Goal: Transaction & Acquisition: Purchase product/service

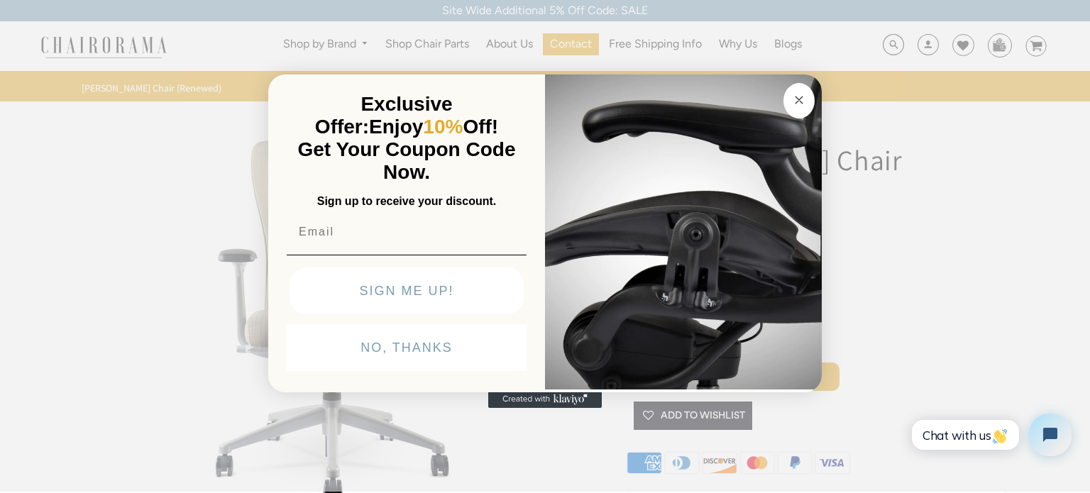
click at [317, 232] on input "Email" at bounding box center [407, 232] width 240 height 28
type input "srikanth.holavanahalli@gmail.com"
click at [400, 291] on button "SIGN ME UP!" at bounding box center [407, 291] width 234 height 47
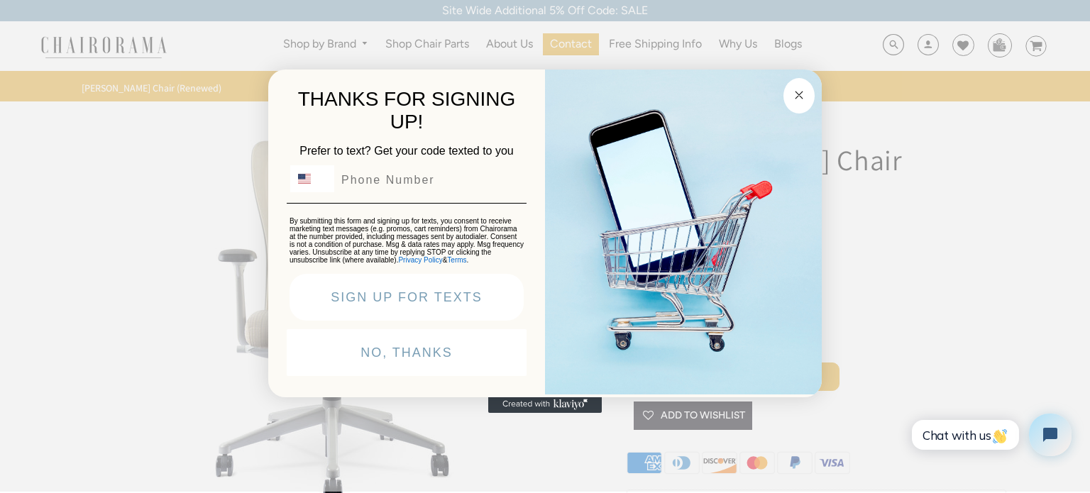
click at [462, 351] on button "NO, THANKS" at bounding box center [407, 352] width 240 height 47
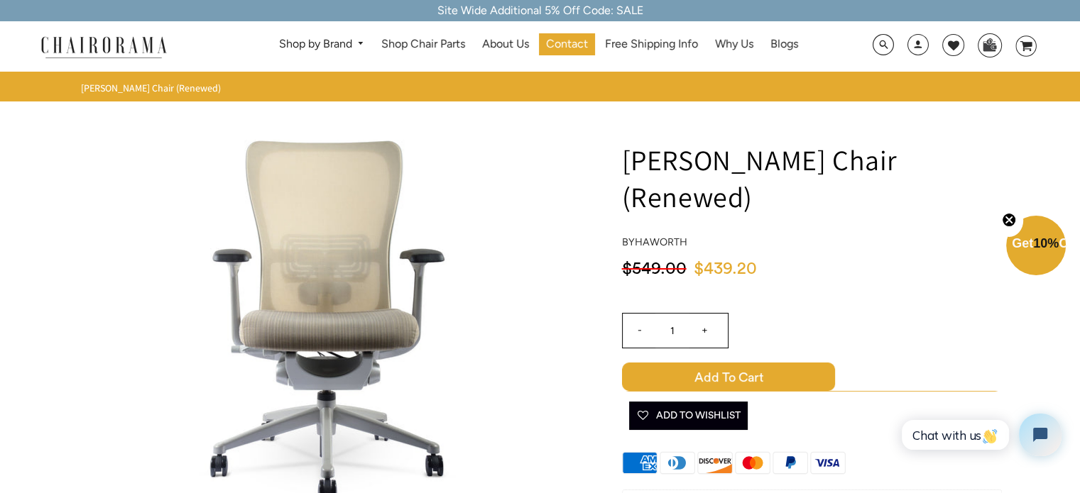
click at [1033, 251] on span "10%" at bounding box center [1046, 243] width 26 height 14
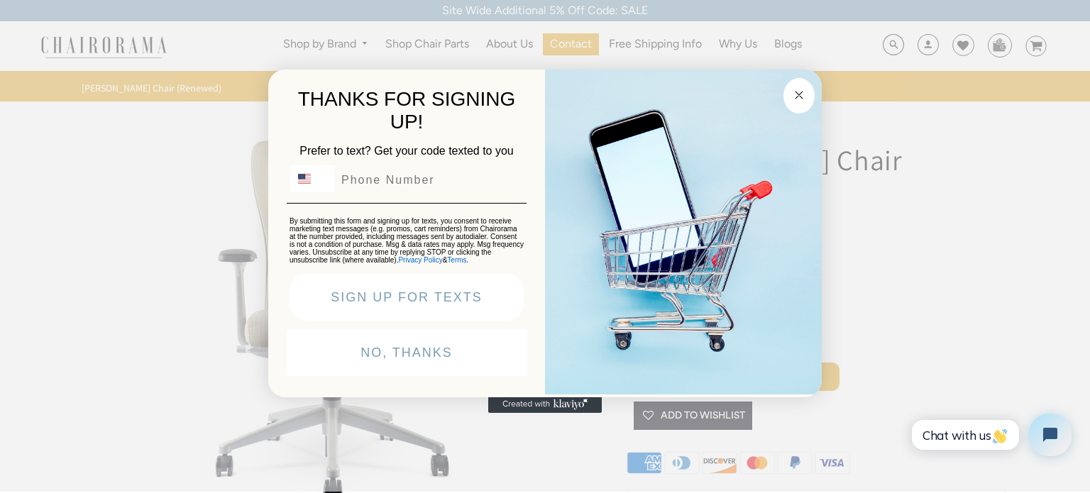
click at [397, 182] on input "Phone Number" at bounding box center [428, 180] width 189 height 27
type input "812-349-8476"
click at [412, 303] on button "SIGN UP FOR TEXTS" at bounding box center [407, 297] width 234 height 47
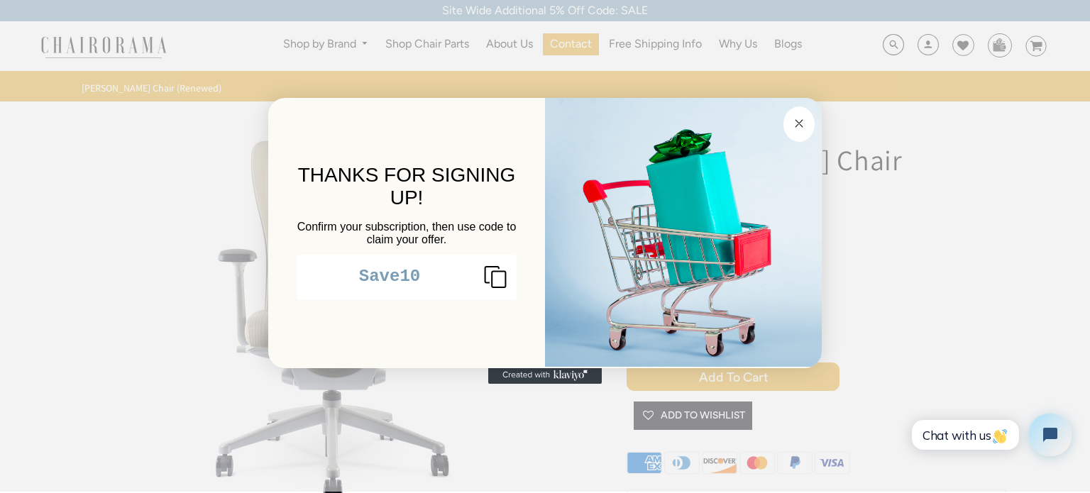
click at [505, 285] on rect "Copy coupon code" at bounding box center [498, 279] width 13 height 16
click at [797, 130] on circle "Close dialog" at bounding box center [800, 124] width 16 height 16
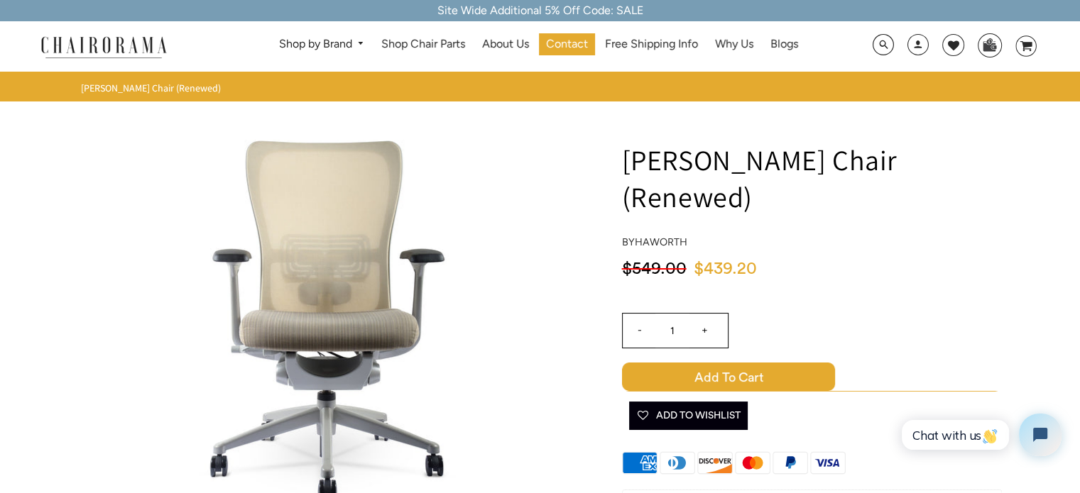
scroll to position [2, 0]
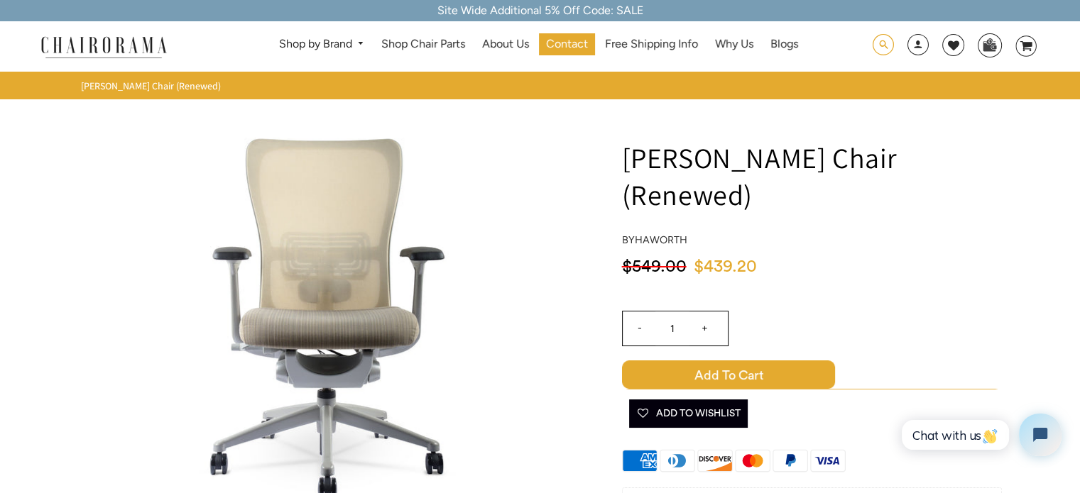
click at [887, 35] on span at bounding box center [882, 45] width 21 height 22
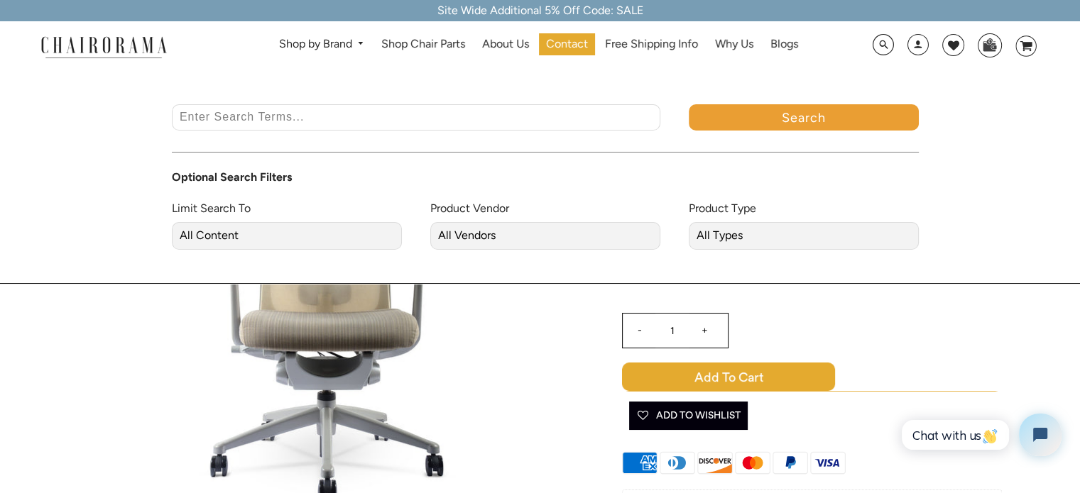
click at [376, 114] on input "Enter Search Terms..." at bounding box center [416, 117] width 488 height 26
type input "zody chair"
click at [781, 118] on button "Search" at bounding box center [804, 117] width 230 height 26
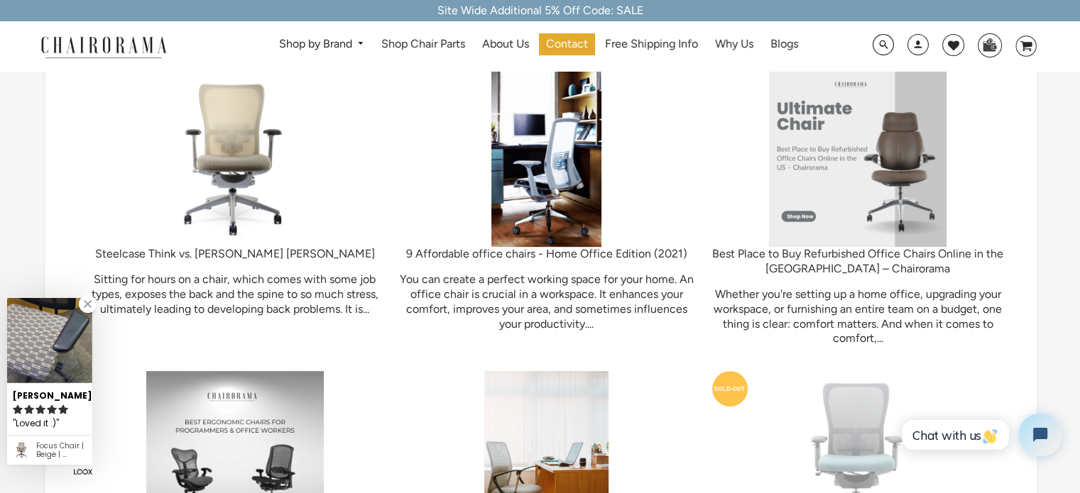
scroll to position [470, 0]
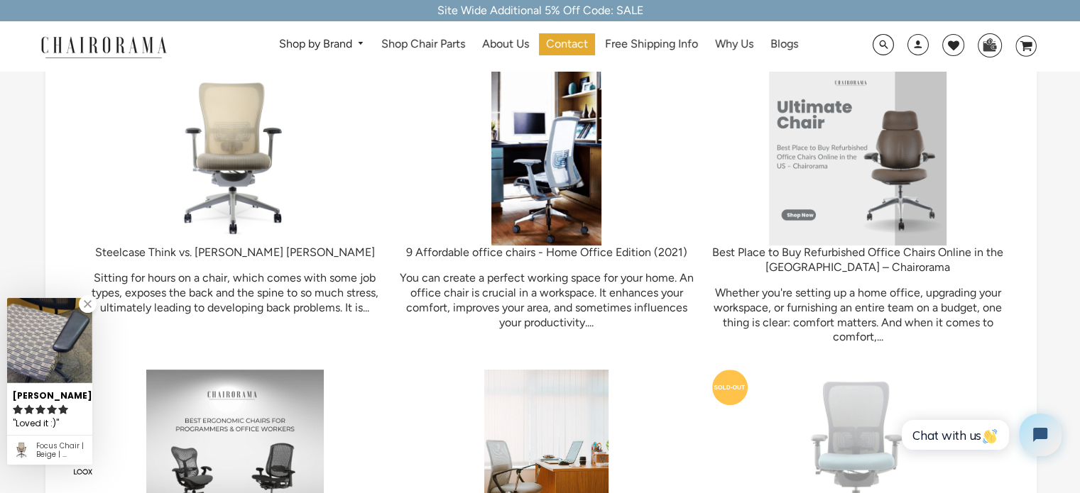
click at [233, 153] on img at bounding box center [234, 156] width 177 height 177
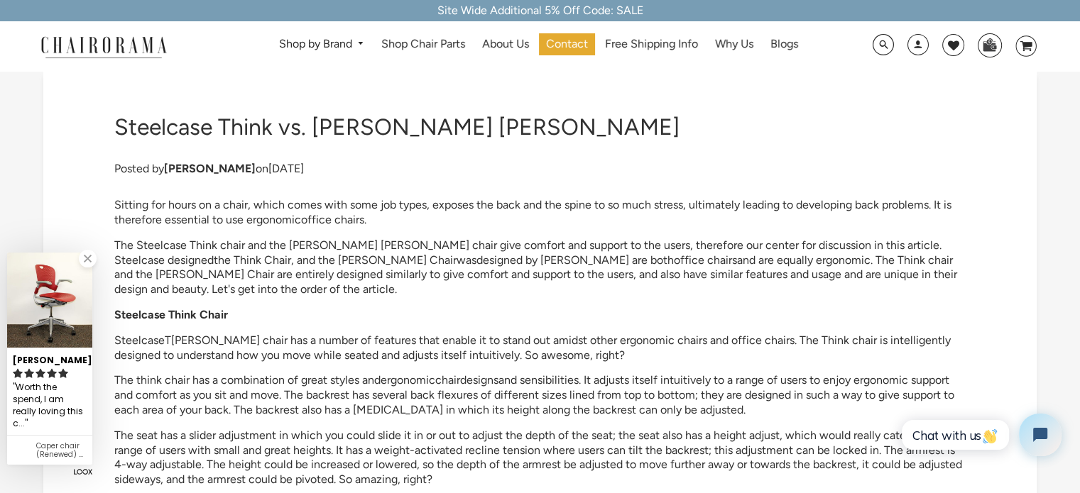
click at [90, 261] on link at bounding box center [88, 259] width 18 height 18
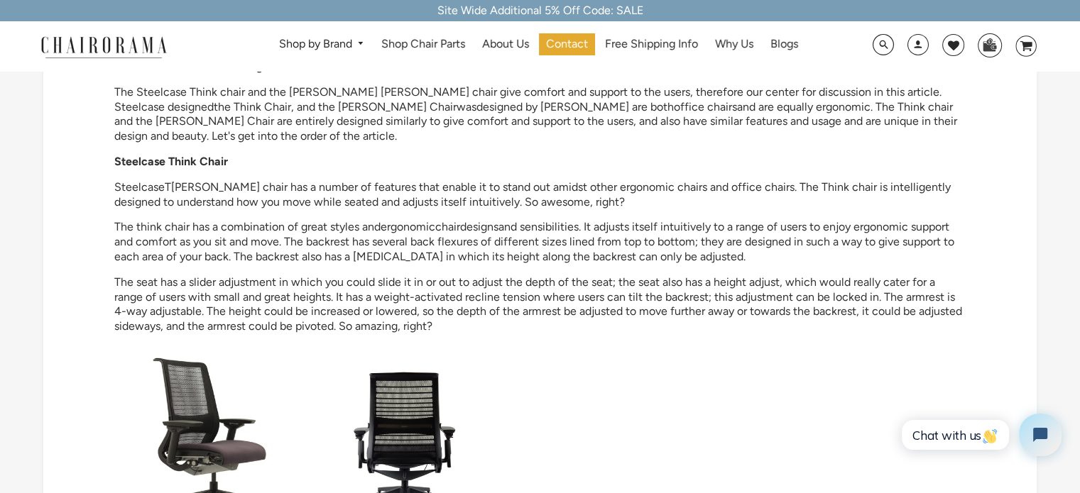
scroll to position [50, 0]
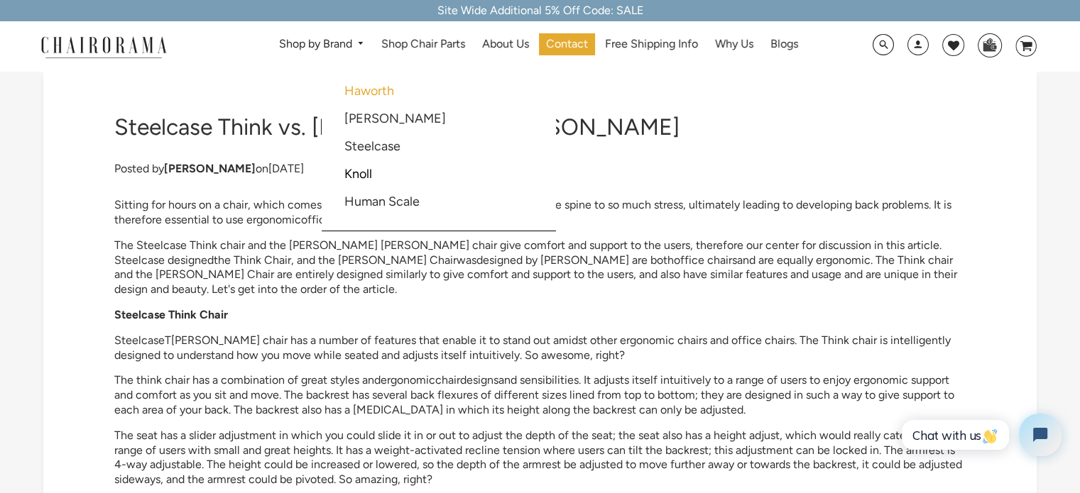
click at [387, 87] on link "Haworth" at bounding box center [369, 91] width 50 height 16
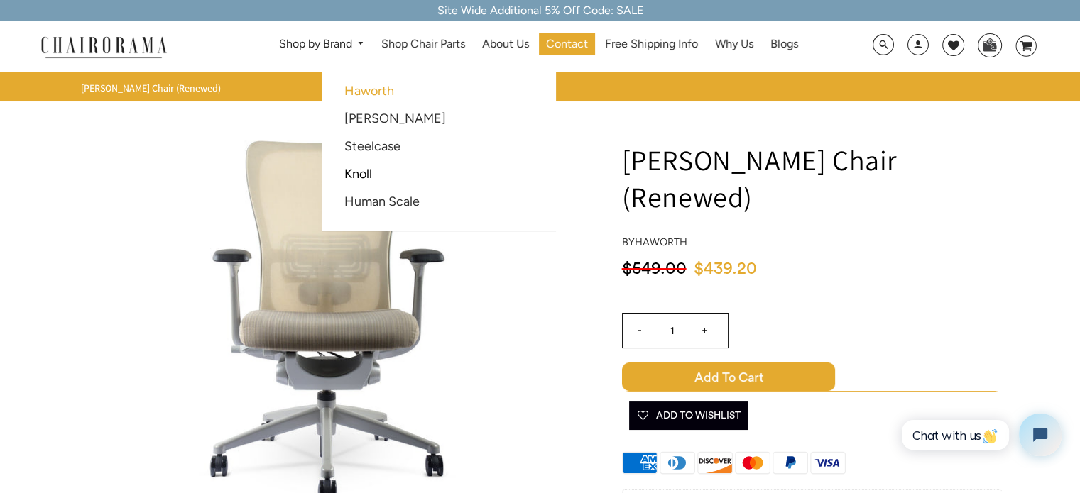
click at [376, 87] on link "Haworth" at bounding box center [369, 91] width 50 height 16
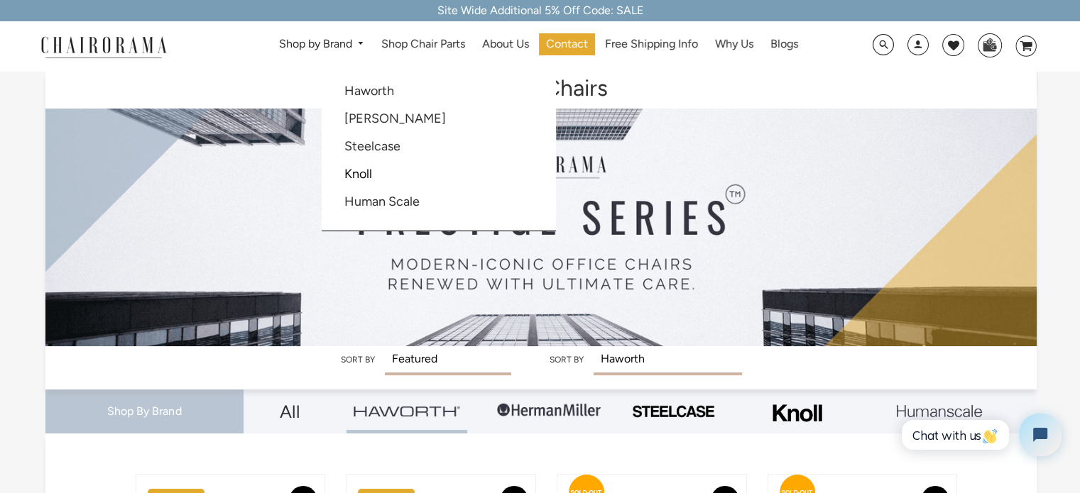
click at [139, 40] on img at bounding box center [104, 46] width 142 height 25
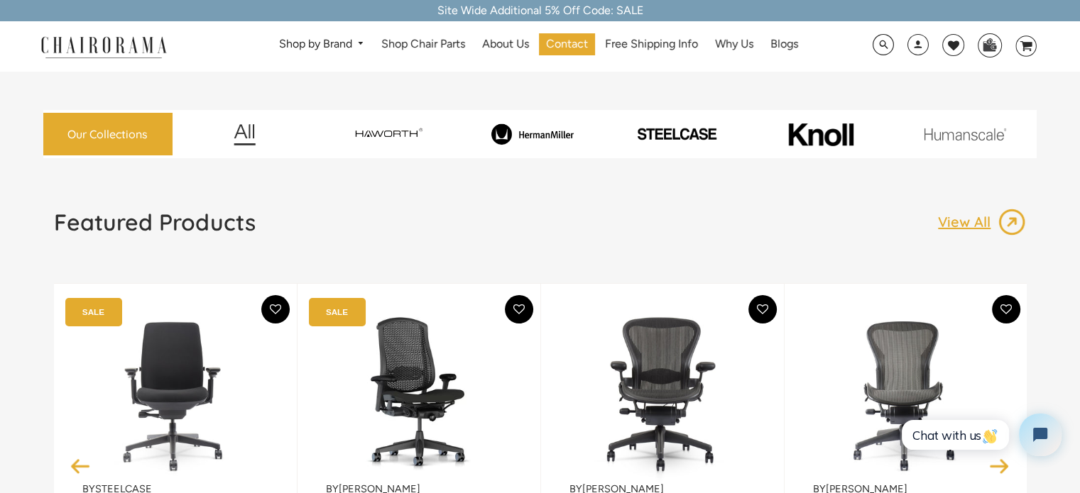
click at [980, 224] on p "View All" at bounding box center [968, 222] width 60 height 18
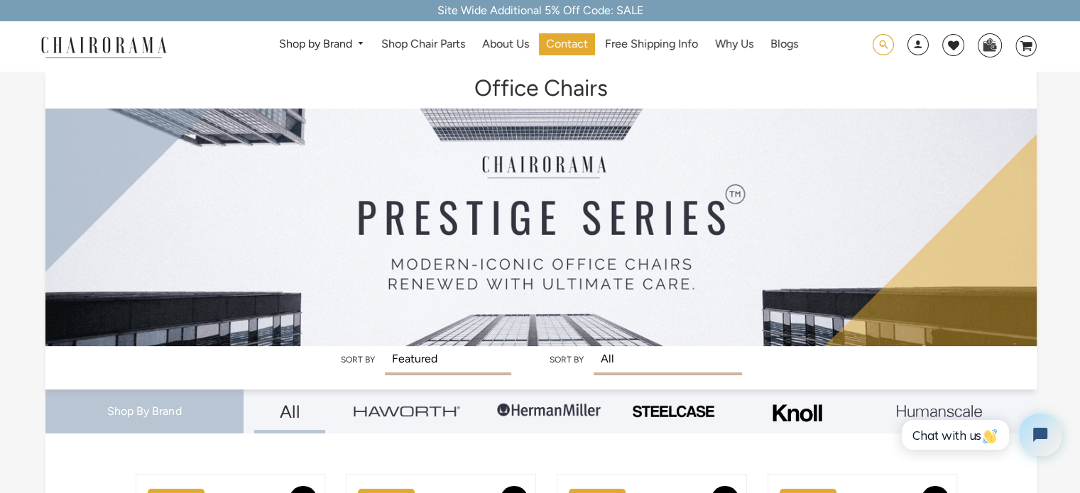
click at [889, 40] on span at bounding box center [882, 45] width 21 height 22
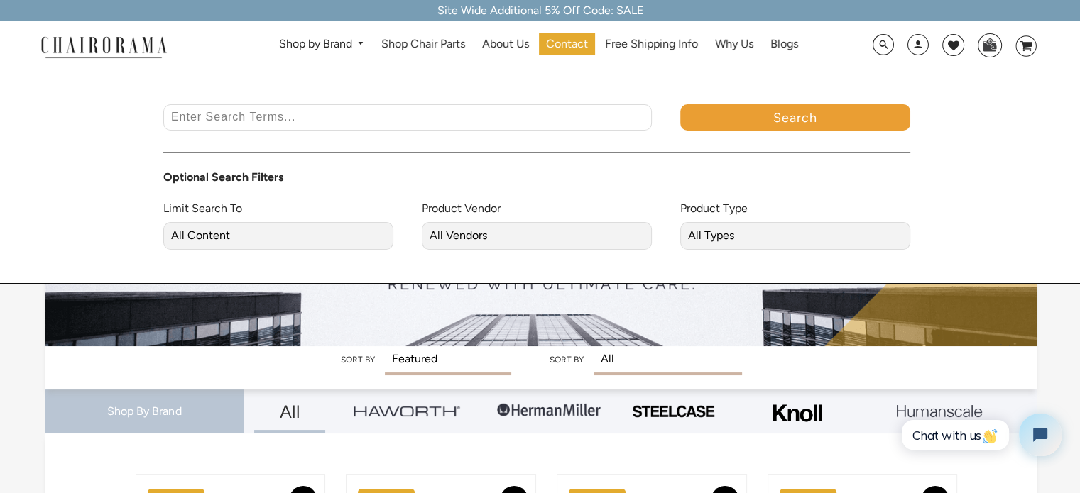
click at [313, 122] on input "Enter Search Terms..." at bounding box center [407, 117] width 488 height 26
type input "zody chai"
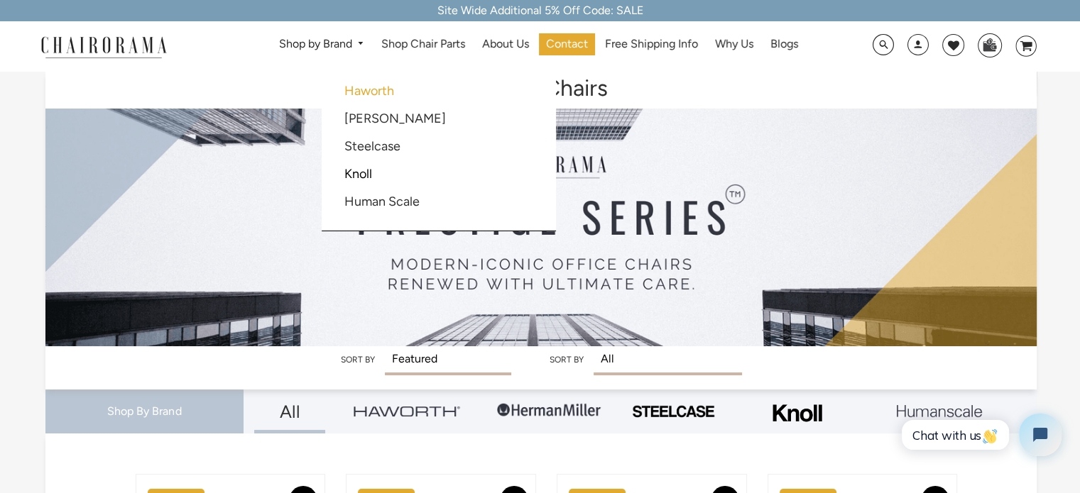
click at [363, 89] on link "Haworth" at bounding box center [369, 91] width 50 height 16
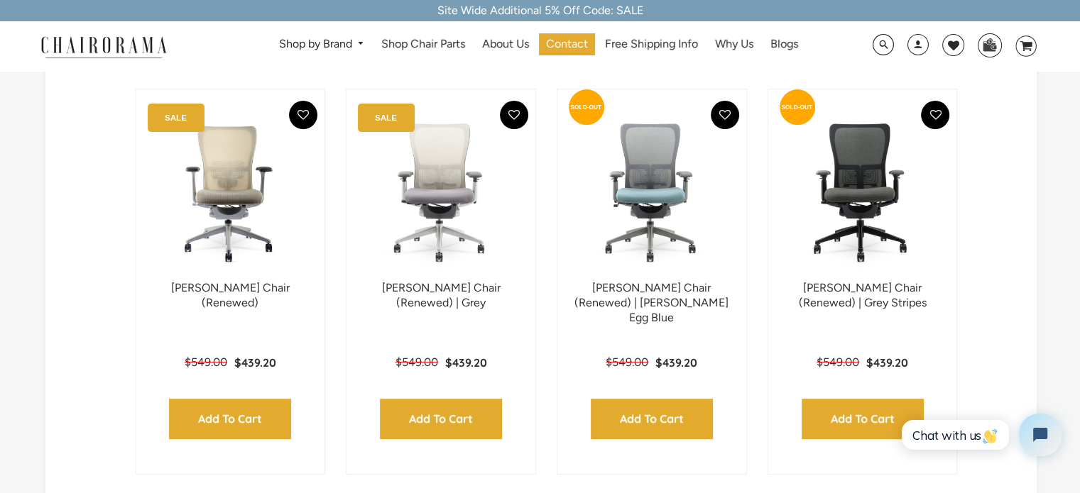
scroll to position [385, 0]
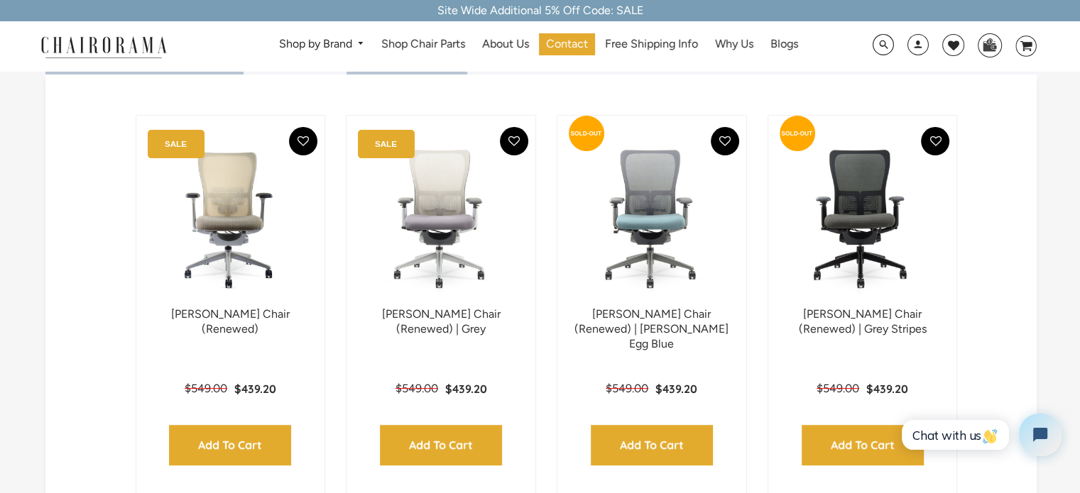
scroll to position [351, 0]
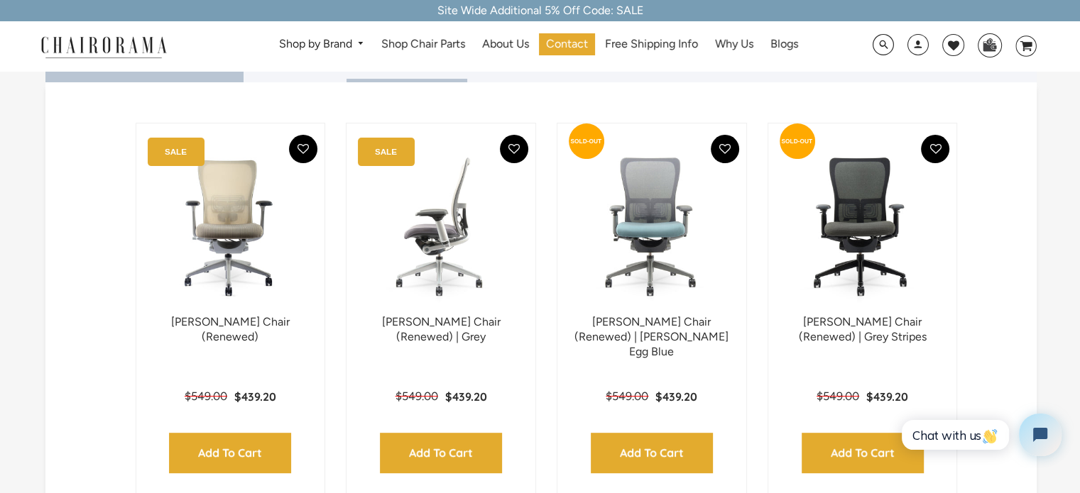
click at [430, 246] on img at bounding box center [441, 226] width 160 height 177
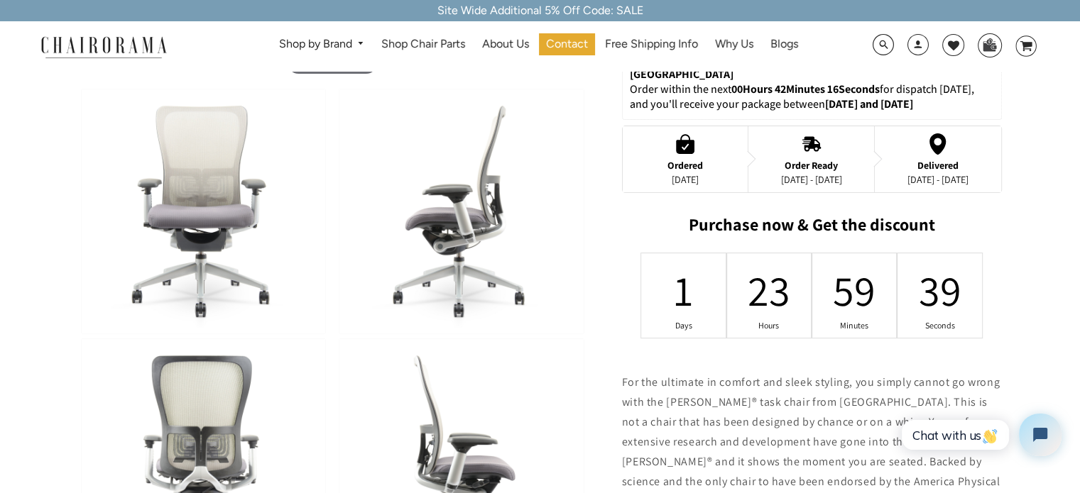
scroll to position [547, 0]
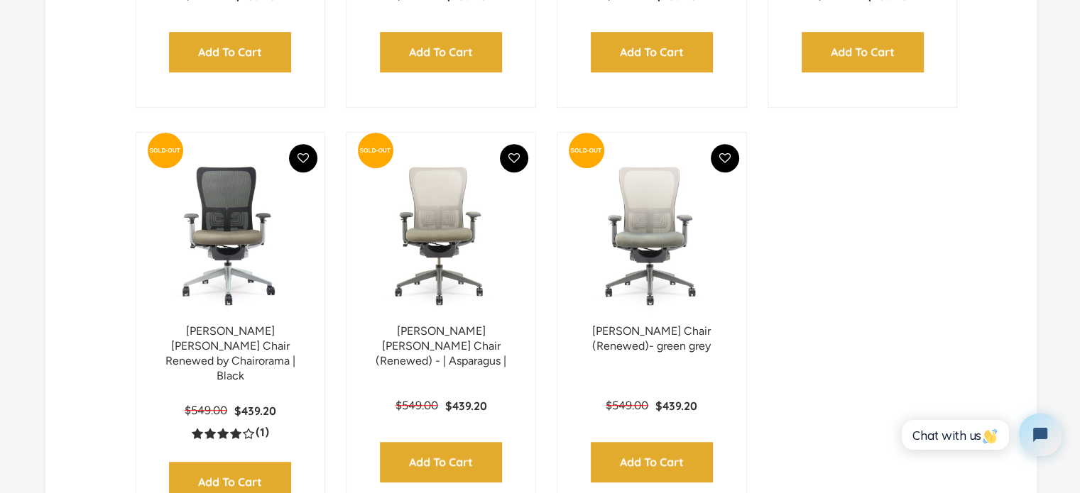
scroll to position [754, 0]
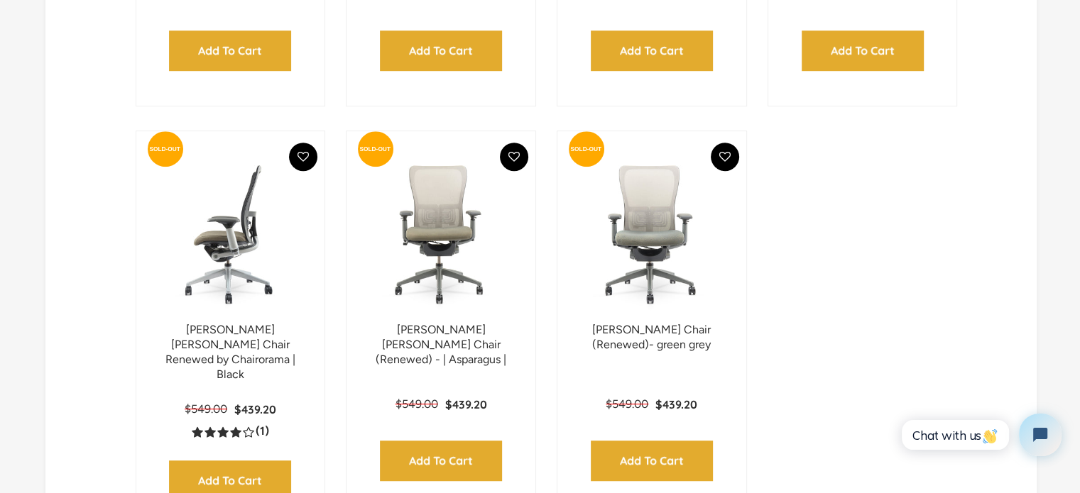
click at [235, 268] on img at bounding box center [230, 234] width 160 height 177
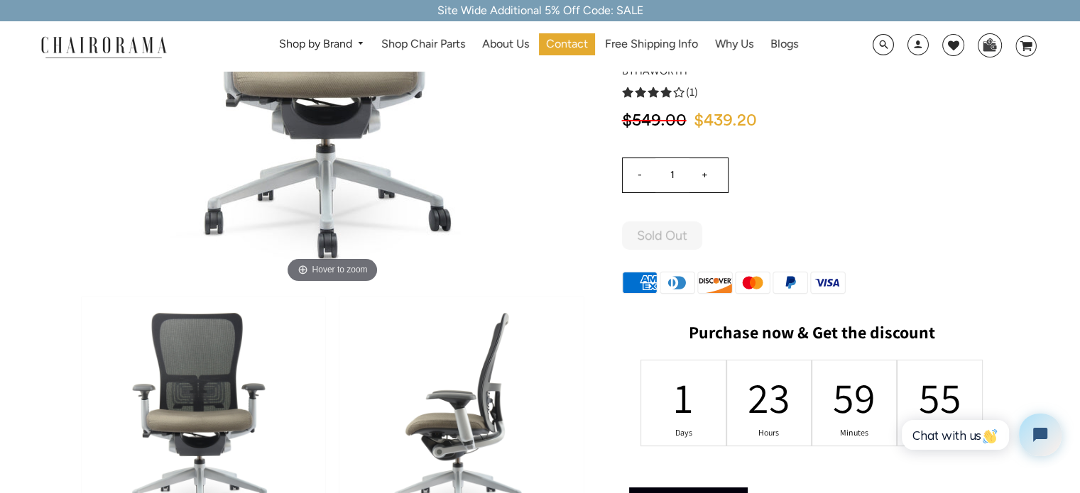
scroll to position [247, 0]
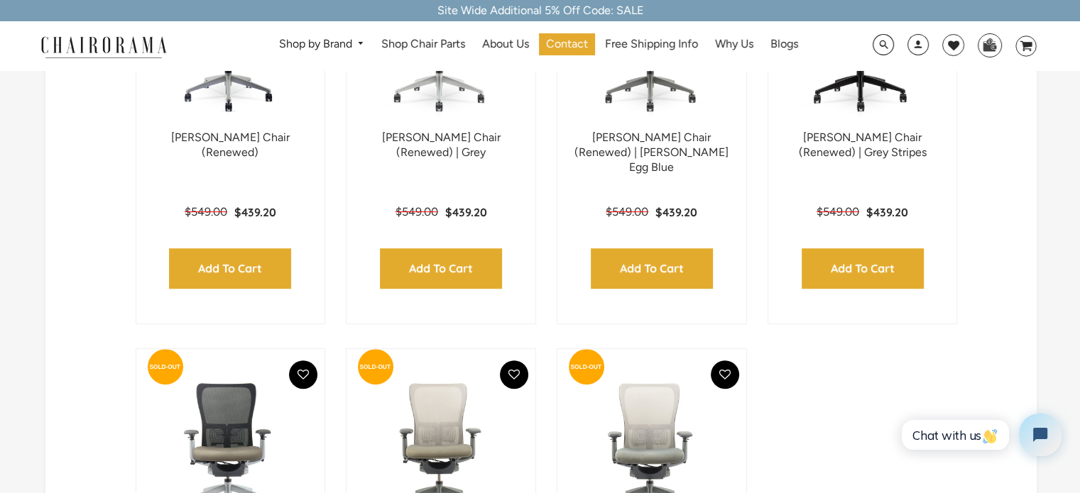
scroll to position [536, 0]
click at [241, 103] on img at bounding box center [230, 41] width 160 height 177
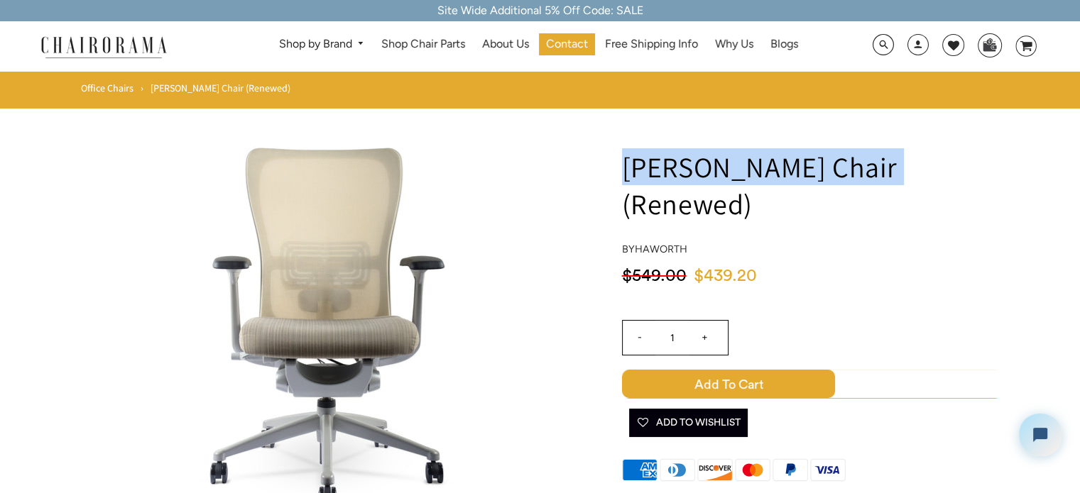
drag, startPoint x: 901, startPoint y: 168, endPoint x: 625, endPoint y: 157, distance: 275.7
click at [625, 157] on h1 "[PERSON_NAME] Chair (Renewed)" at bounding box center [812, 185] width 380 height 74
copy h1 "[PERSON_NAME] Chair (Renewed)"
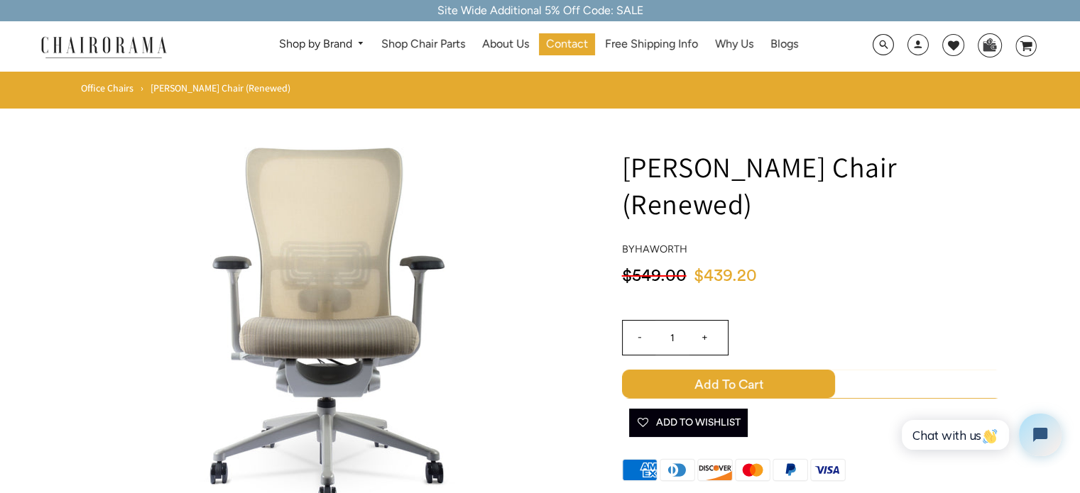
click at [554, 220] on div "Hover to zoom" at bounding box center [333, 326] width 508 height 426
click at [749, 370] on span "Add to Cart" at bounding box center [728, 384] width 213 height 28
click at [1041, 437] on icon "Open chat widget" at bounding box center [1048, 436] width 22 height 22
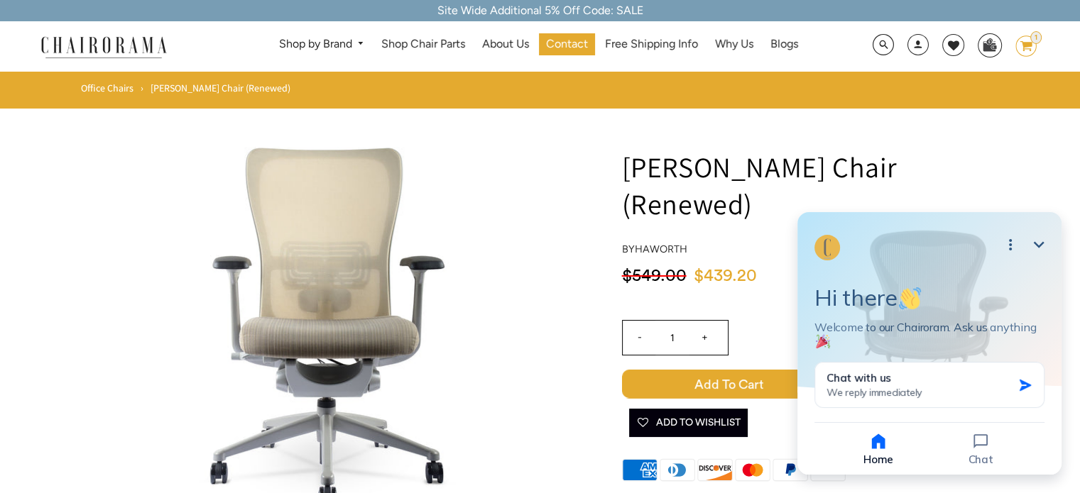
click at [1036, 243] on icon "Minimize" at bounding box center [1039, 244] width 11 height 6
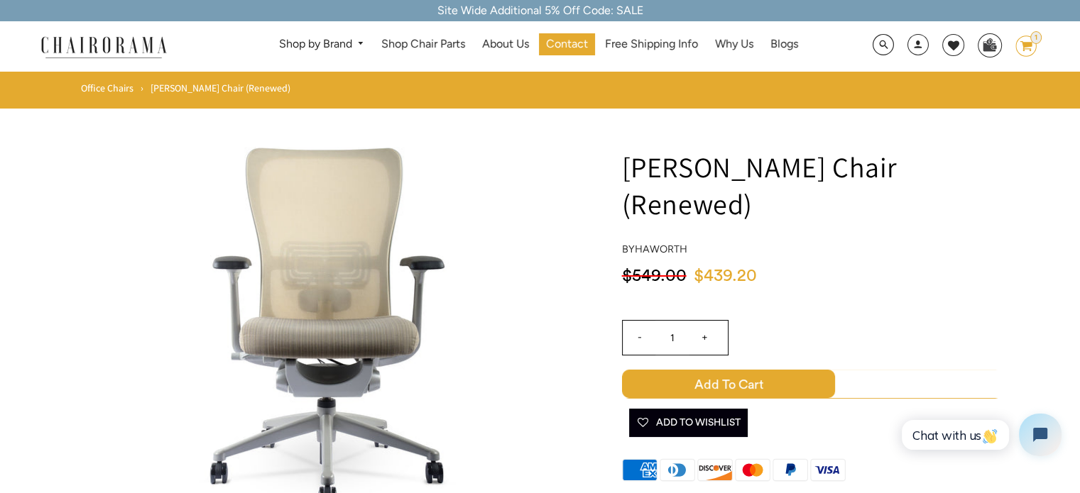
click at [1026, 43] on icon at bounding box center [1026, 46] width 12 height 10
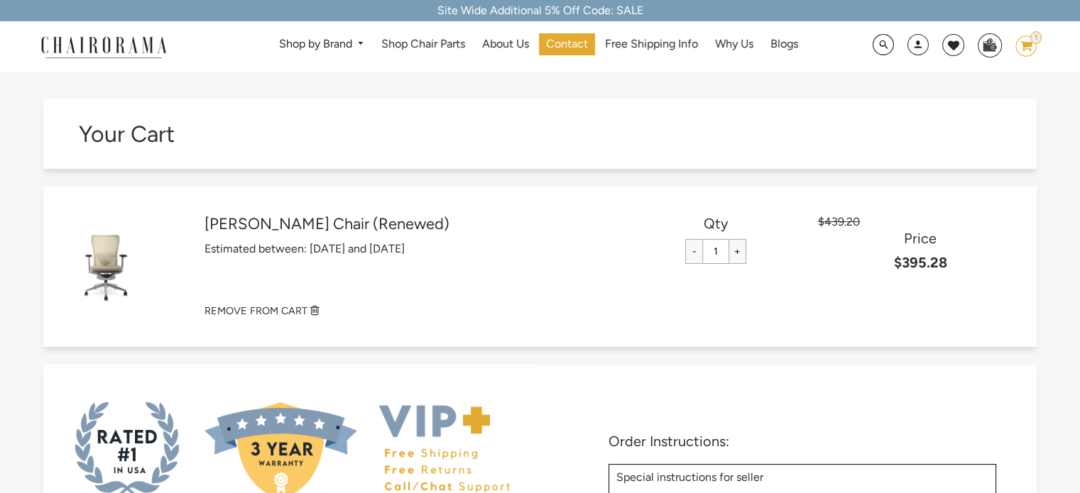
click at [571, 5] on div "Site Wide Additional 5% Off Code: SALE" at bounding box center [540, 10] width 1080 height 21
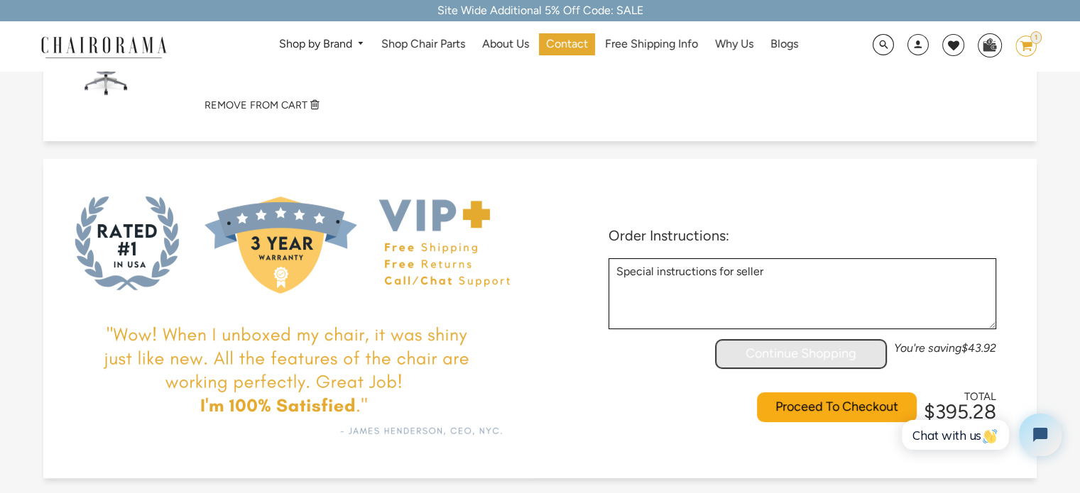
scroll to position [207, 0]
click at [756, 340] on link at bounding box center [800, 353] width 169 height 27
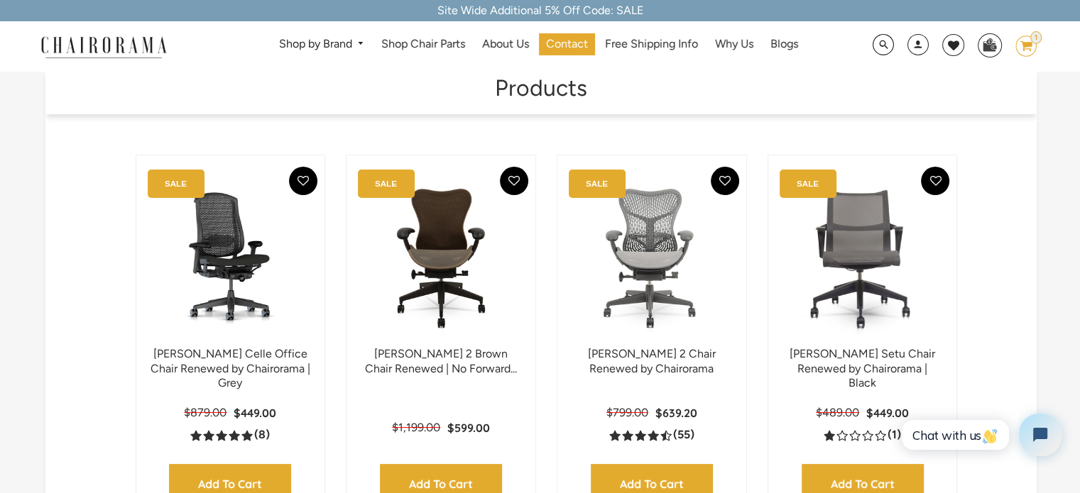
click at [110, 39] on img at bounding box center [104, 46] width 142 height 25
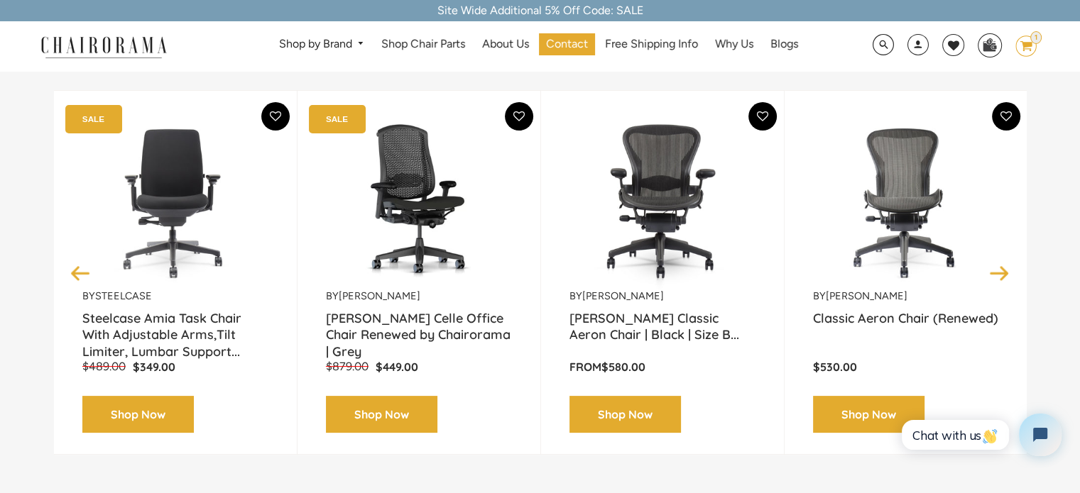
scroll to position [197, 0]
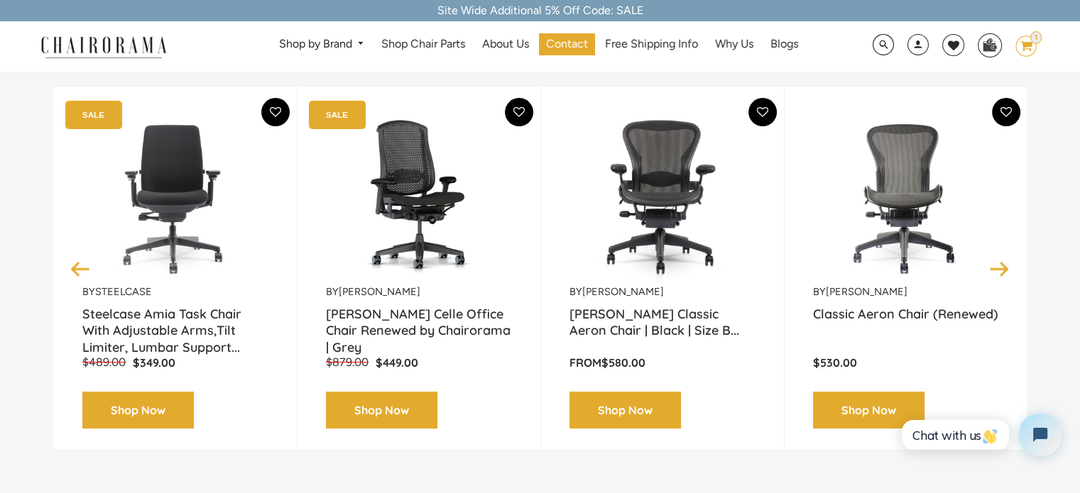
click at [995, 270] on button "Next" at bounding box center [999, 268] width 25 height 25
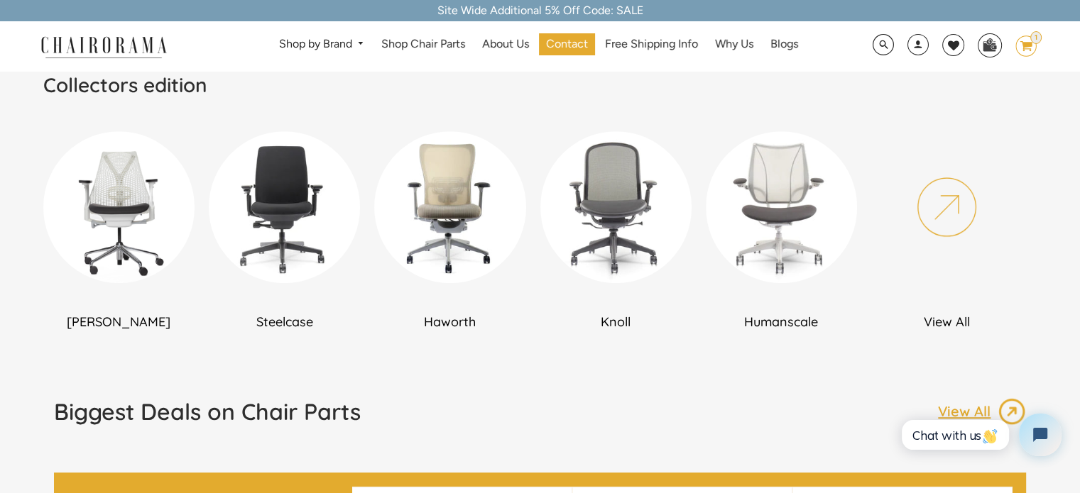
scroll to position [835, 0]
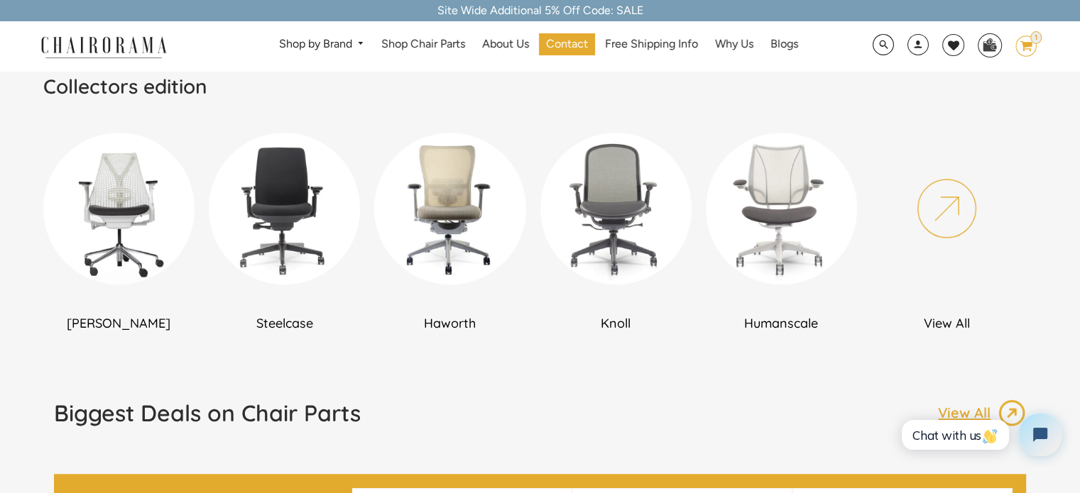
click at [292, 185] on img at bounding box center [284, 208] width 151 height 151
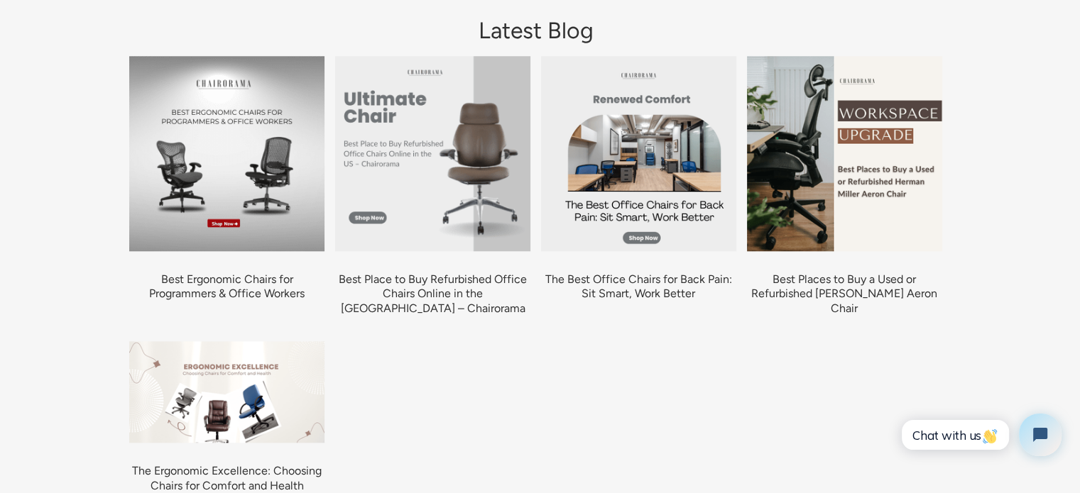
scroll to position [1362, 0]
click at [218, 280] on link "Best Ergonomic Chairs for Programmers & Office Workers" at bounding box center [226, 286] width 155 height 28
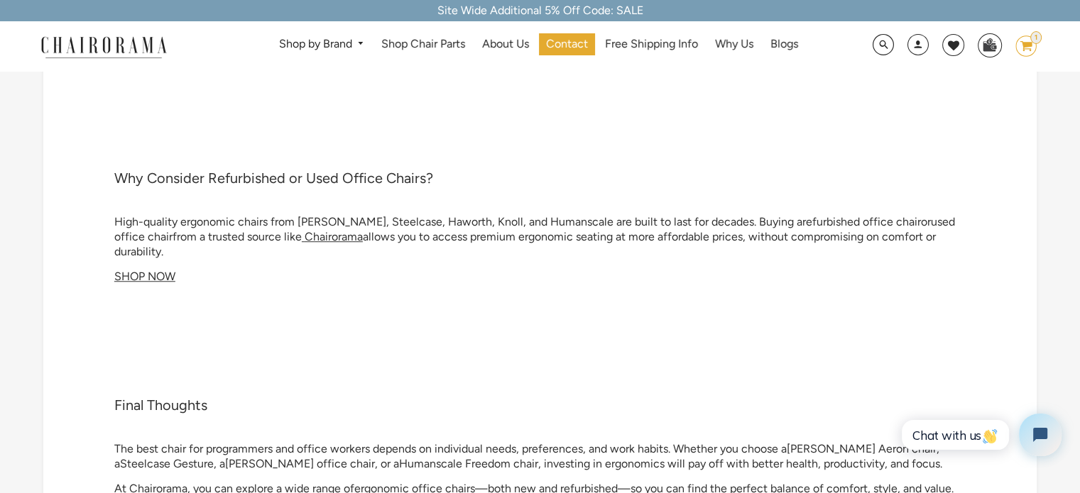
scroll to position [6545, 0]
click at [1028, 42] on icon at bounding box center [1026, 46] width 12 height 10
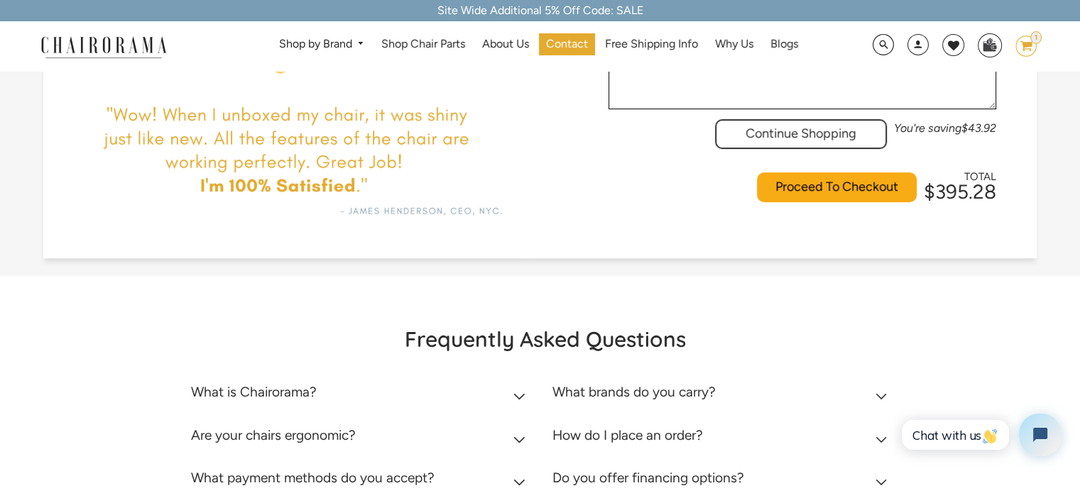
scroll to position [427, 0]
click at [798, 171] on input "Proceed To Checkout" at bounding box center [837, 186] width 160 height 30
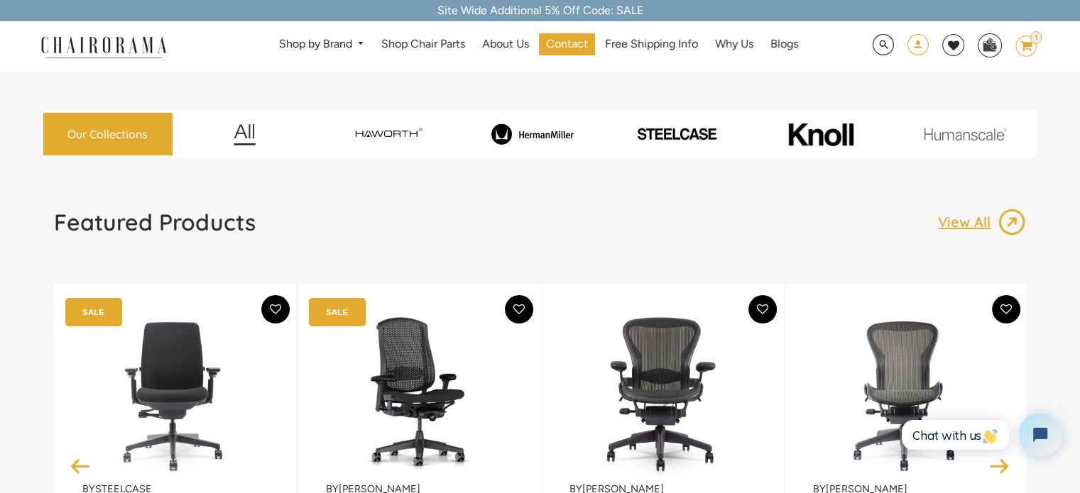
click at [919, 45] on span at bounding box center [917, 46] width 21 height 26
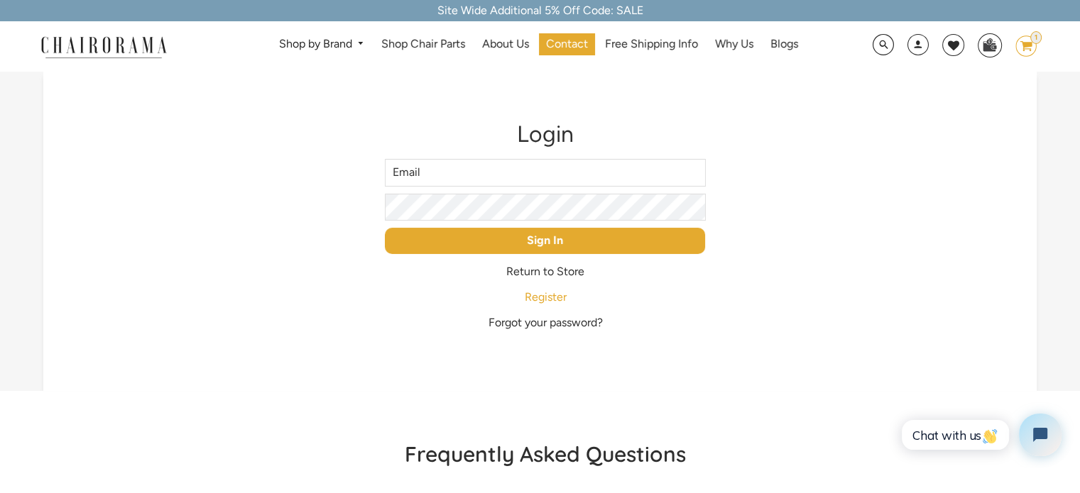
click at [547, 293] on link "Register" at bounding box center [545, 296] width 42 height 13
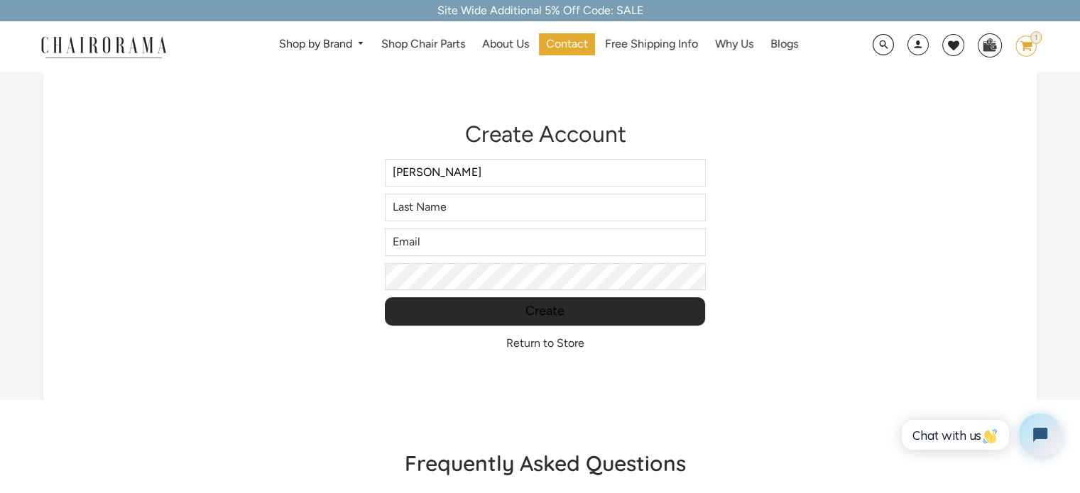
type input "[PERSON_NAME]"
click at [440, 207] on input "Last Name" at bounding box center [545, 208] width 320 height 28
type input "Holavanahalli"
click at [419, 235] on input "email" at bounding box center [545, 243] width 320 height 28
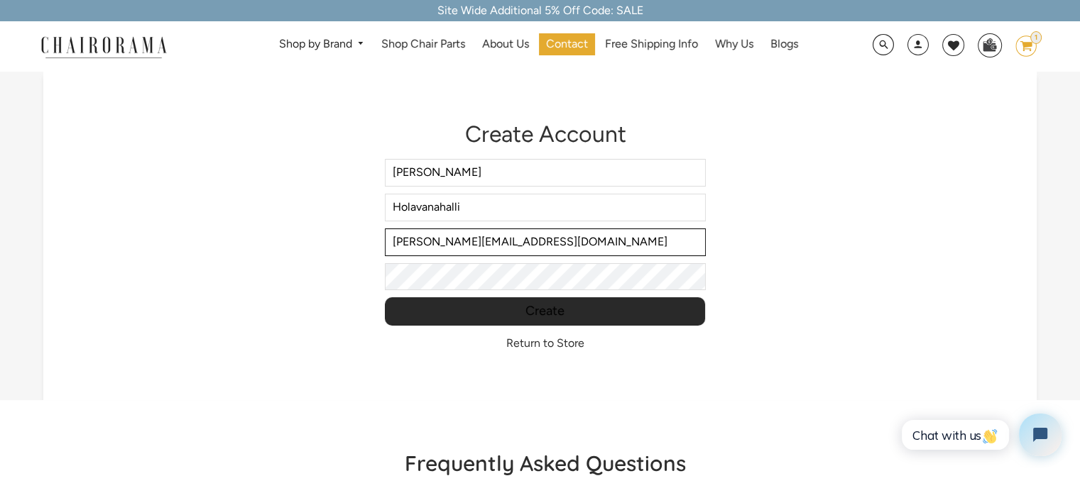
type input "[PERSON_NAME][EMAIL_ADDRESS][DOMAIN_NAME]"
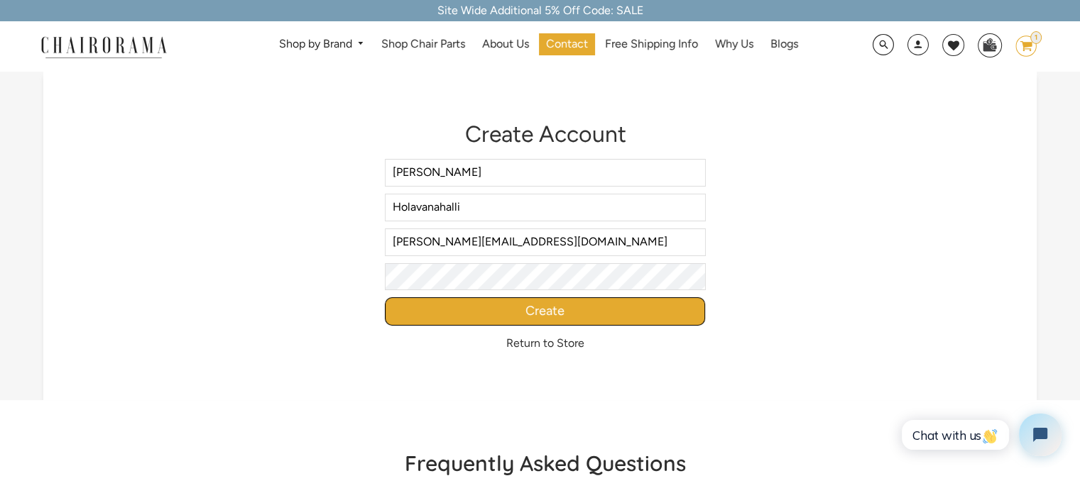
click at [518, 314] on input "Create" at bounding box center [545, 311] width 320 height 28
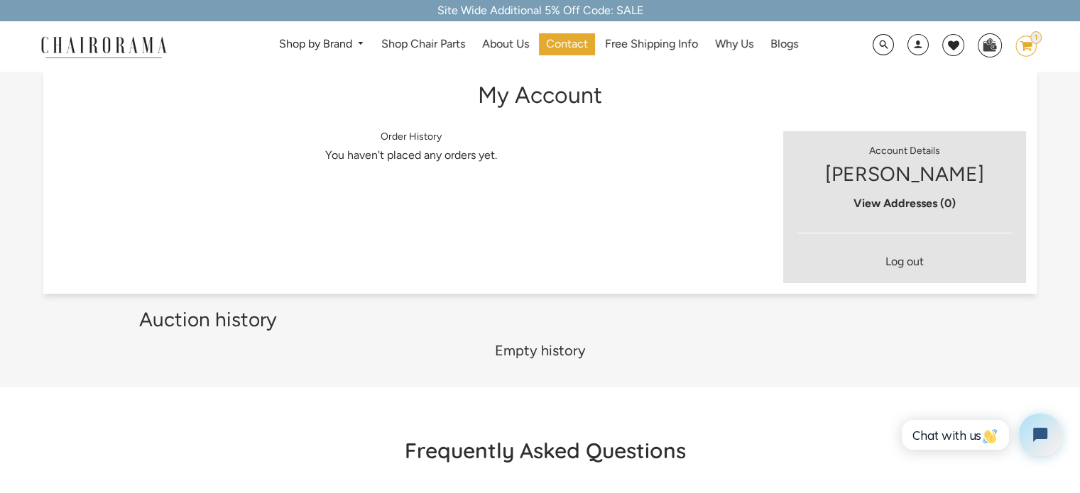
click at [1019, 45] on icon "image/svg+xml Layer 1" at bounding box center [1025, 46] width 21 height 23
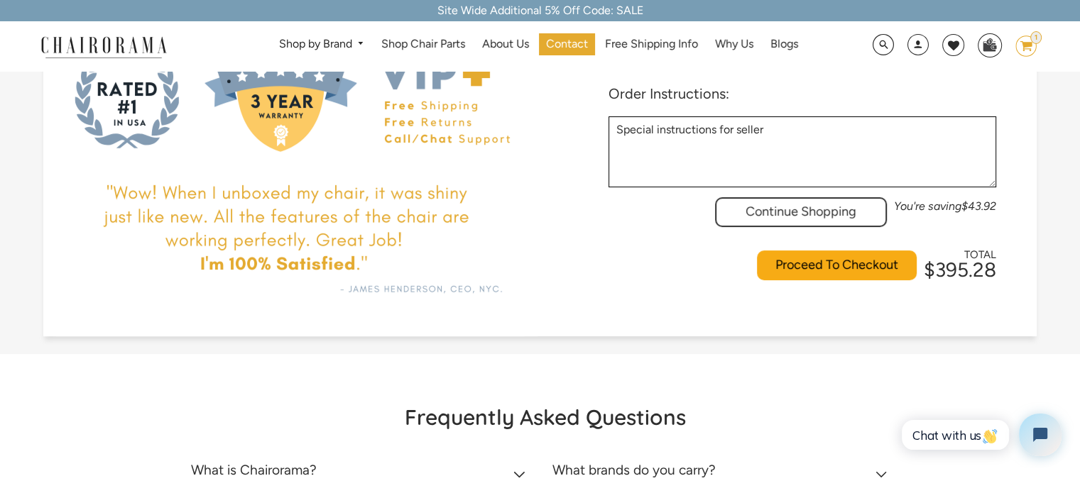
scroll to position [349, 0]
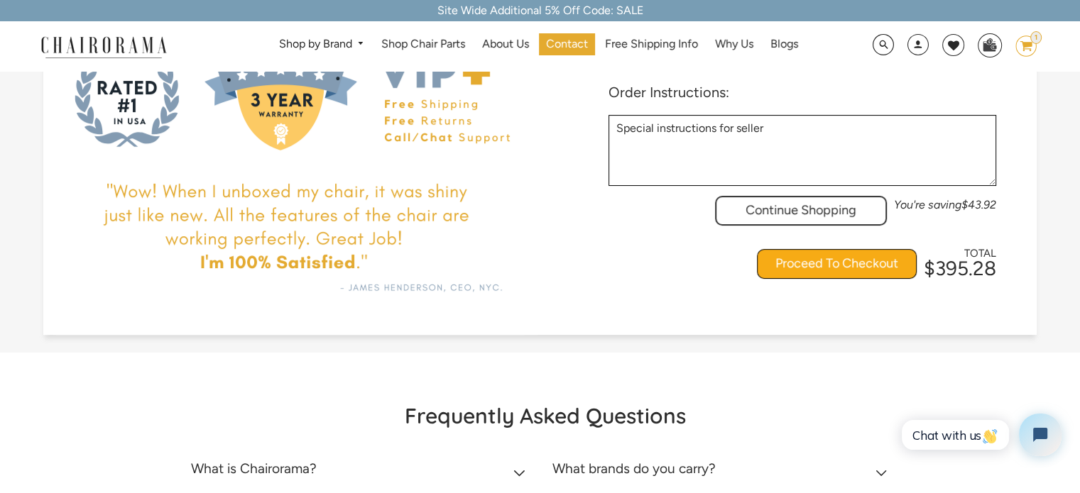
click at [828, 249] on input "Proceed To Checkout" at bounding box center [837, 264] width 160 height 30
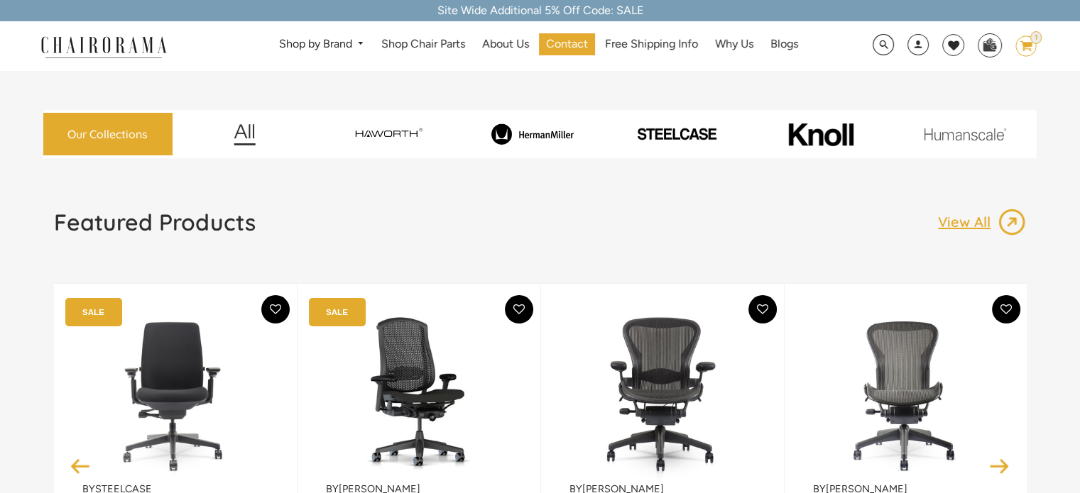
click at [574, 11] on div "Site Wide Additional 5% Off Code: SALE" at bounding box center [540, 10] width 1080 height 21
click at [637, 12] on div "Site Wide Additional 5% Off Code: SALE" at bounding box center [540, 10] width 1080 height 21
click at [625, 11] on div "Site Wide Additional 5% Off Code: SALE" at bounding box center [540, 10] width 1080 height 21
click at [1034, 47] on icon "image/svg+xml Layer 1" at bounding box center [1025, 46] width 21 height 23
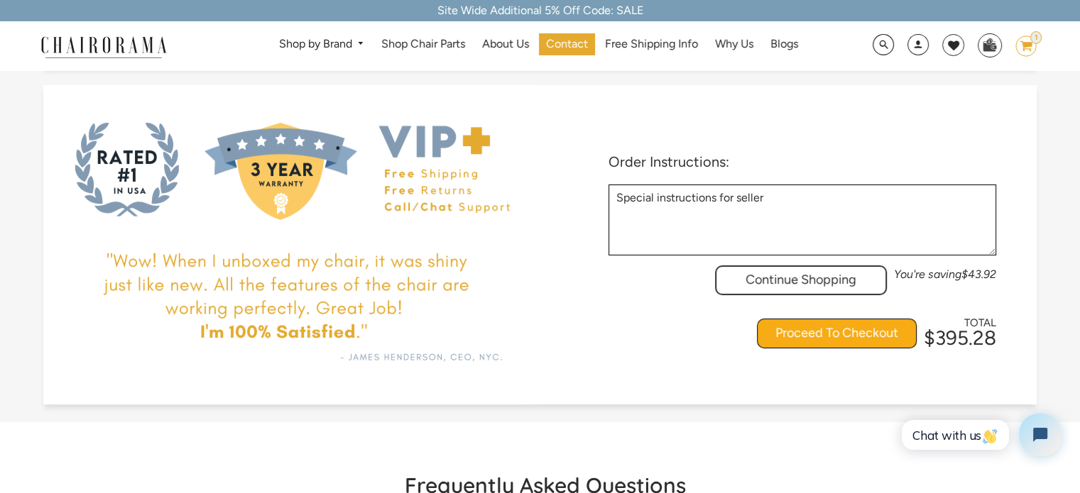
click at [819, 319] on input "Proceed To Checkout" at bounding box center [837, 334] width 160 height 30
